Goal: Task Accomplishment & Management: Manage account settings

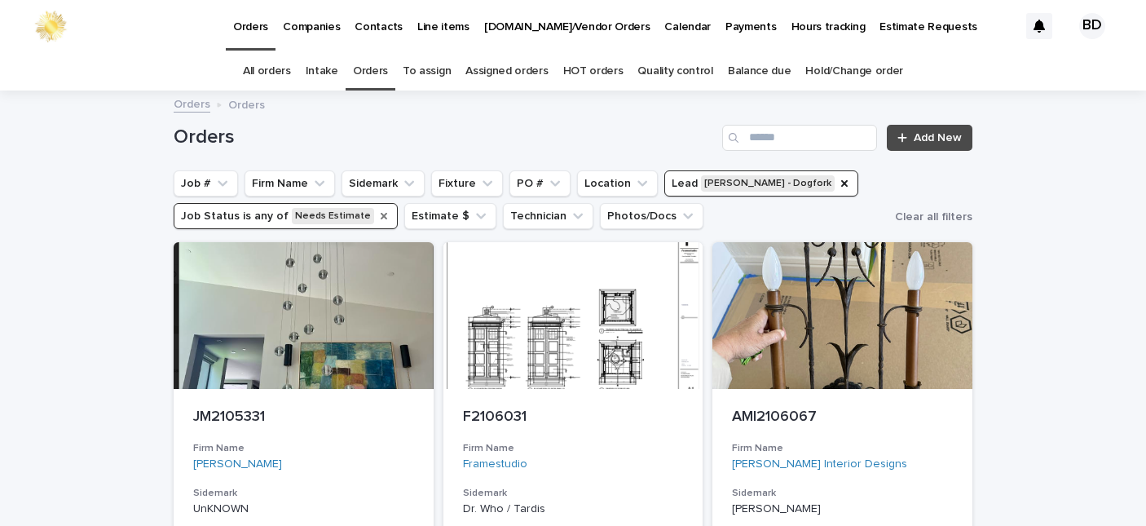
click at [377, 214] on icon "Job Status" at bounding box center [383, 215] width 13 height 13
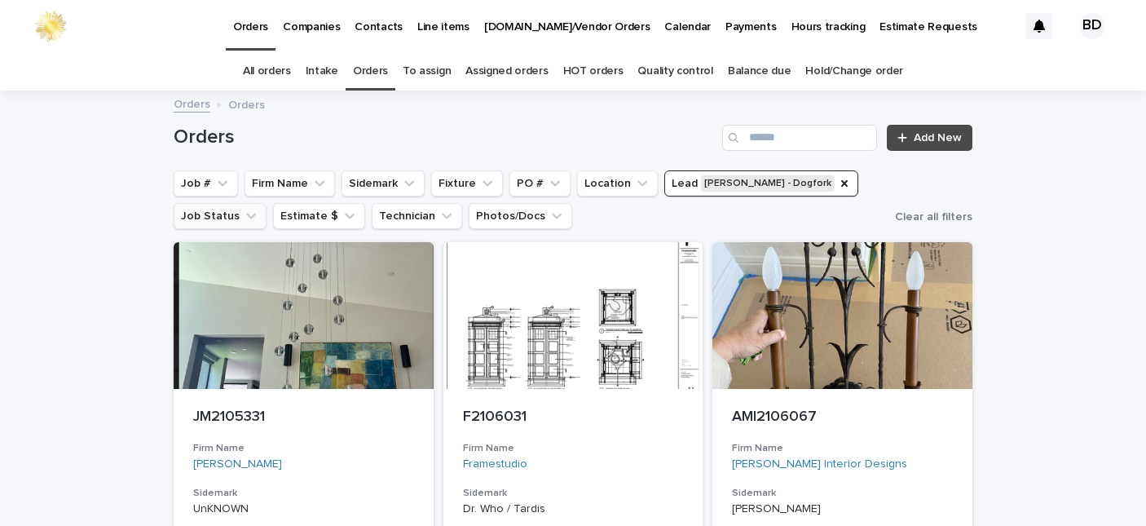
click at [206, 211] on button "Job Status" at bounding box center [220, 216] width 93 height 26
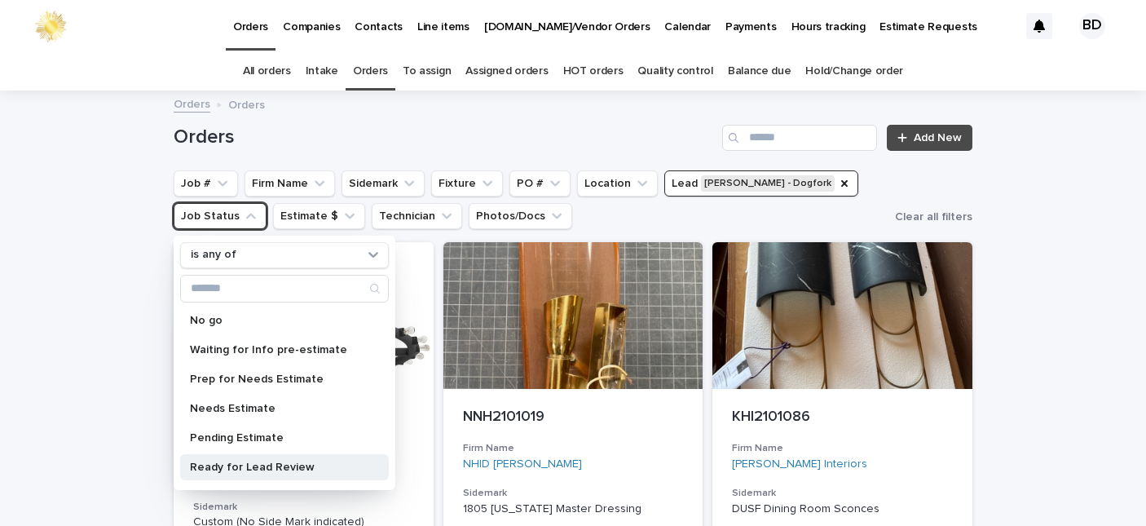
click at [244, 465] on p "Ready for Lead Review" at bounding box center [276, 466] width 173 height 11
